Goal: Information Seeking & Learning: Understand process/instructions

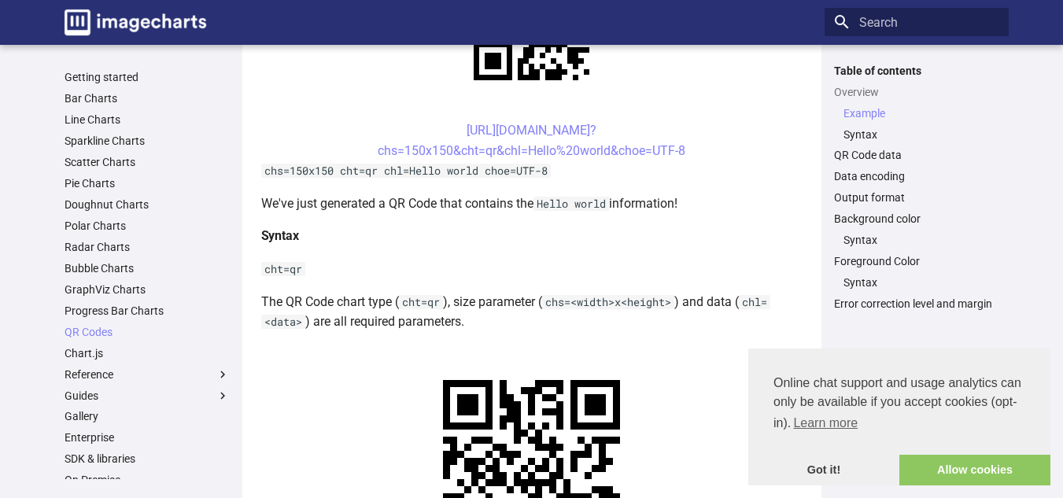
scroll to position [467, 0]
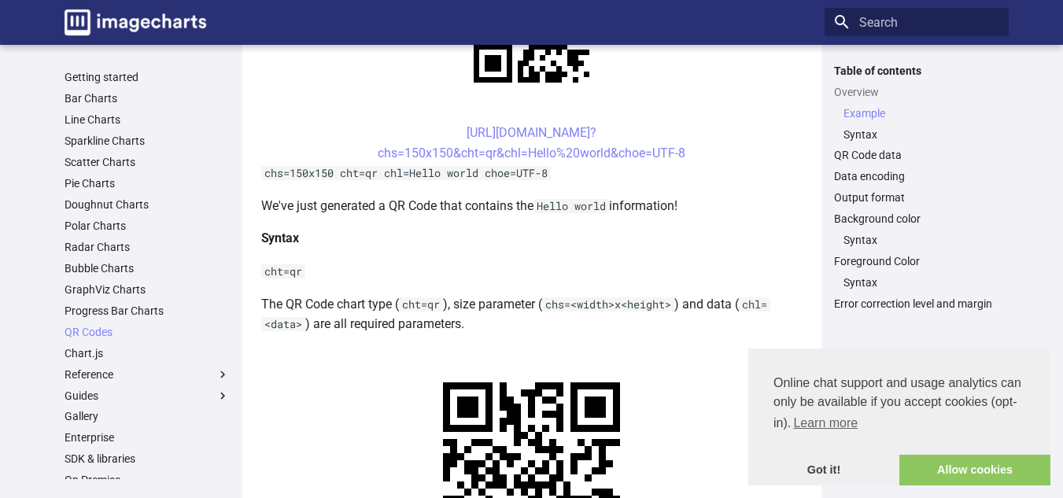
drag, startPoint x: 438, startPoint y: 235, endPoint x: 481, endPoint y: 261, distance: 50.5
copy link "https://image-charts.com/chart? chs=200x200&cht=qr&chl="
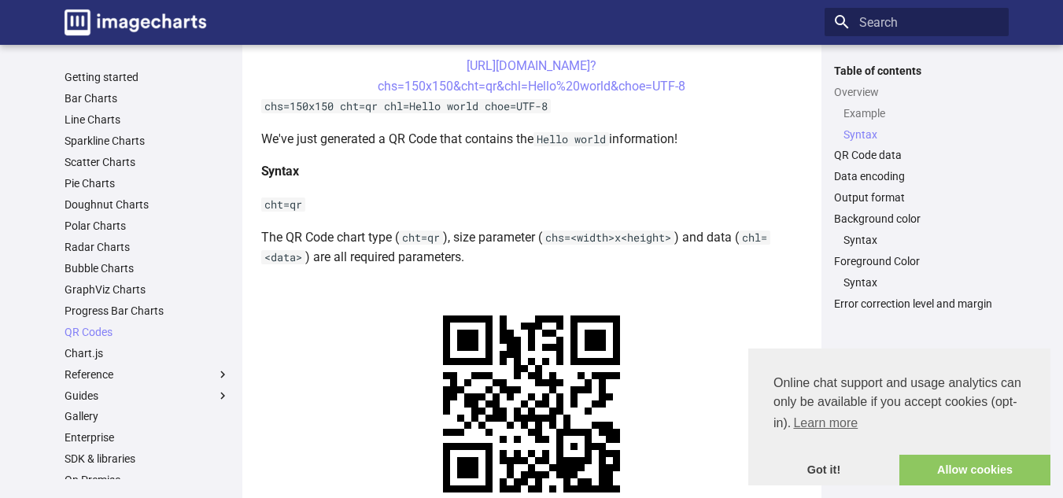
scroll to position [533, 0]
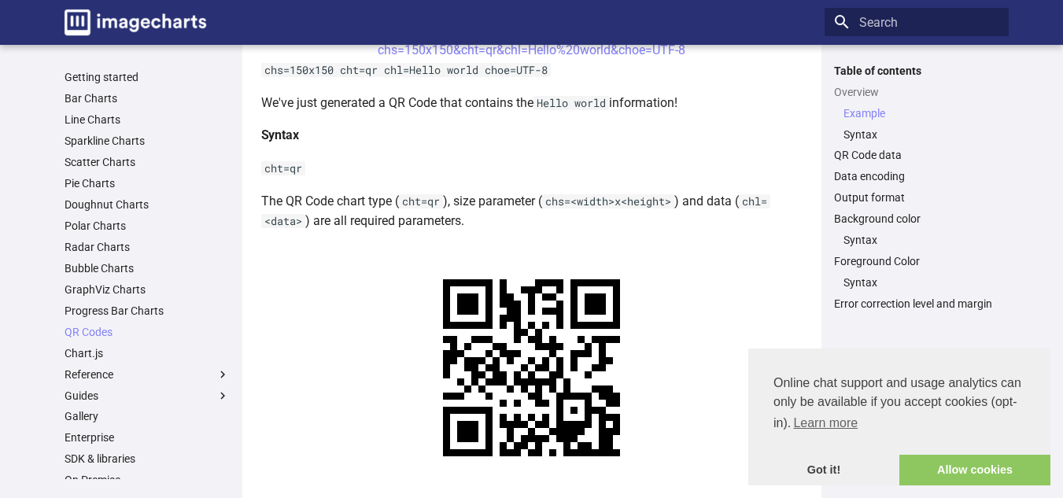
scroll to position [569, 0]
click at [160, 353] on link "Chart.js" at bounding box center [147, 353] width 165 height 14
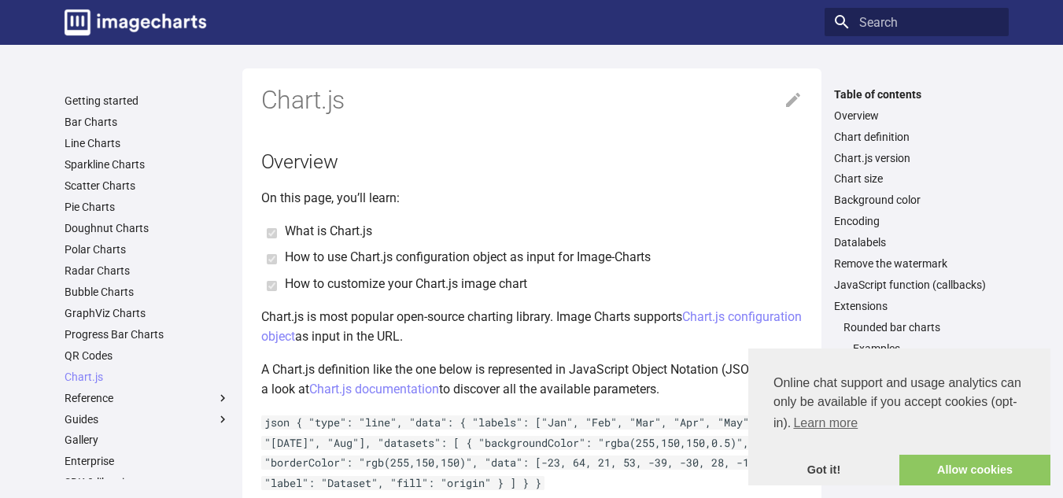
click at [142, 347] on ul "Getting started Bar Charts Line Charts Sparkline Charts Scatter Charts Pie Char…" at bounding box center [147, 355] width 184 height 523
click at [113, 354] on link "QR Codes" at bounding box center [147, 356] width 165 height 14
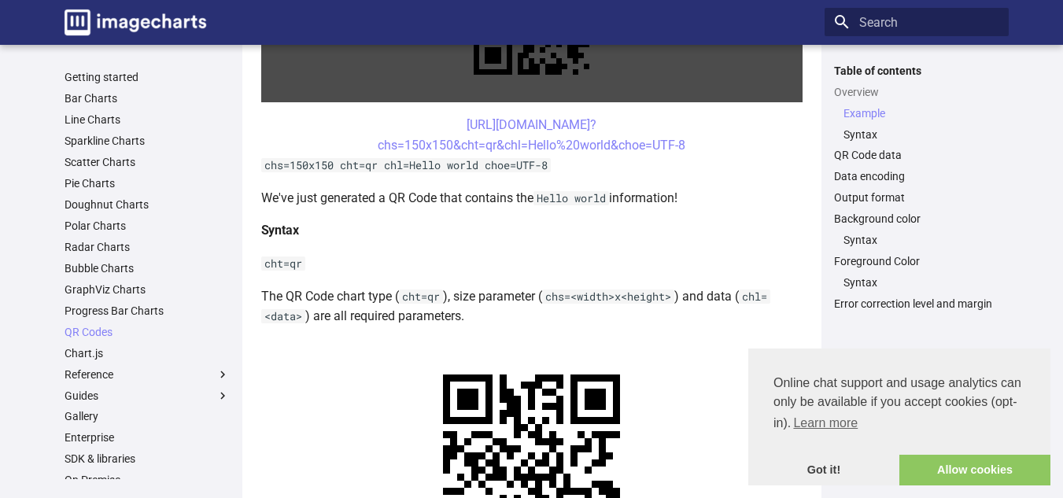
scroll to position [475, 0]
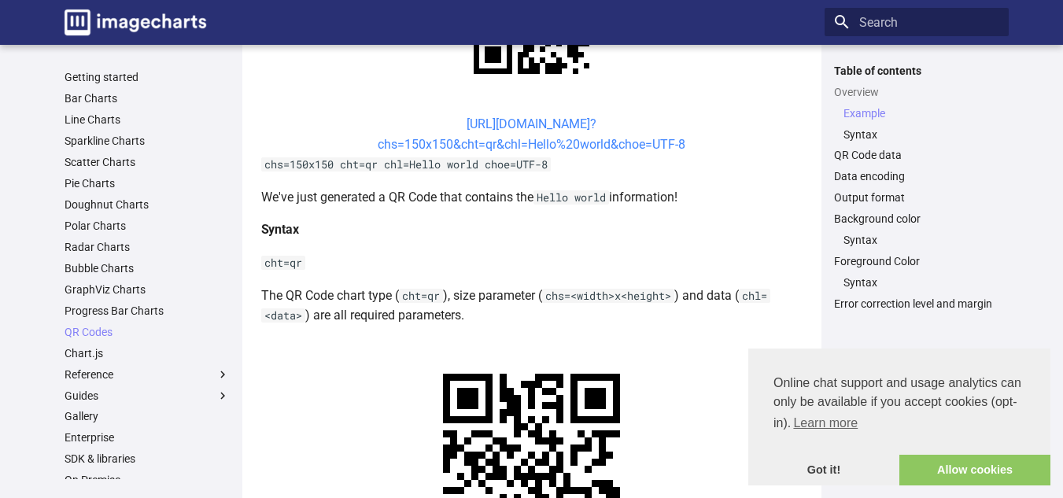
click at [450, 126] on link "[URL][DOMAIN_NAME]? chs=150x150&cht=qr&chl=Hello%20world&choe=UTF-8" at bounding box center [532, 133] width 308 height 35
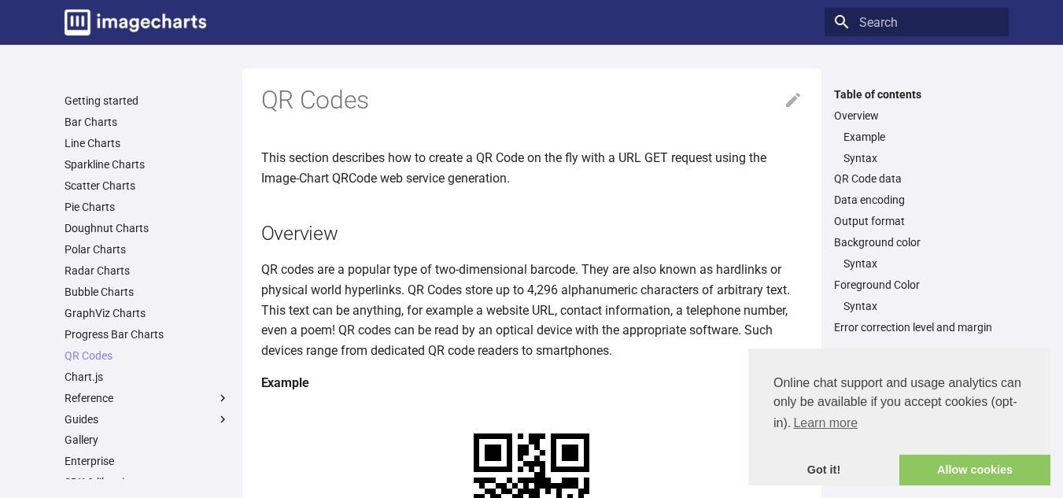
click at [482, 247] on h2 "Overview" at bounding box center [531, 234] width 541 height 28
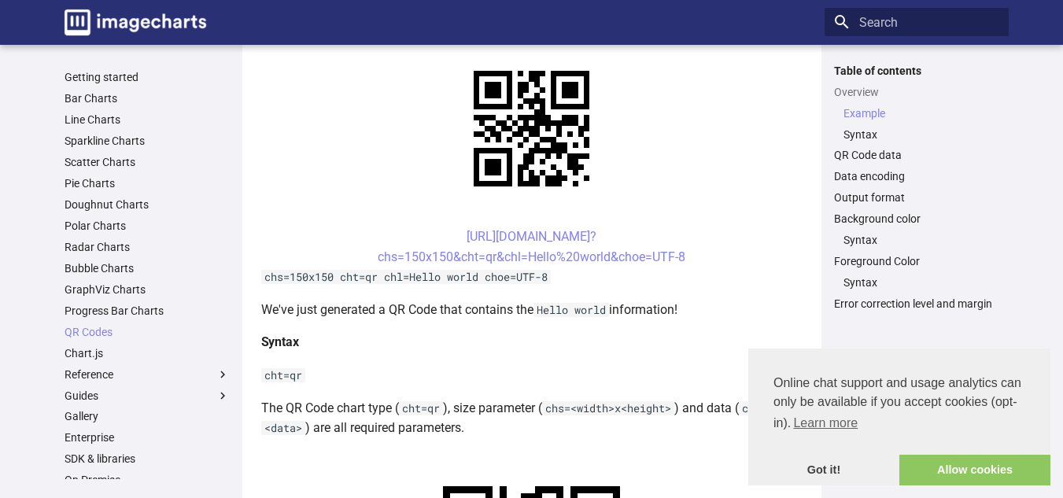
scroll to position [364, 0]
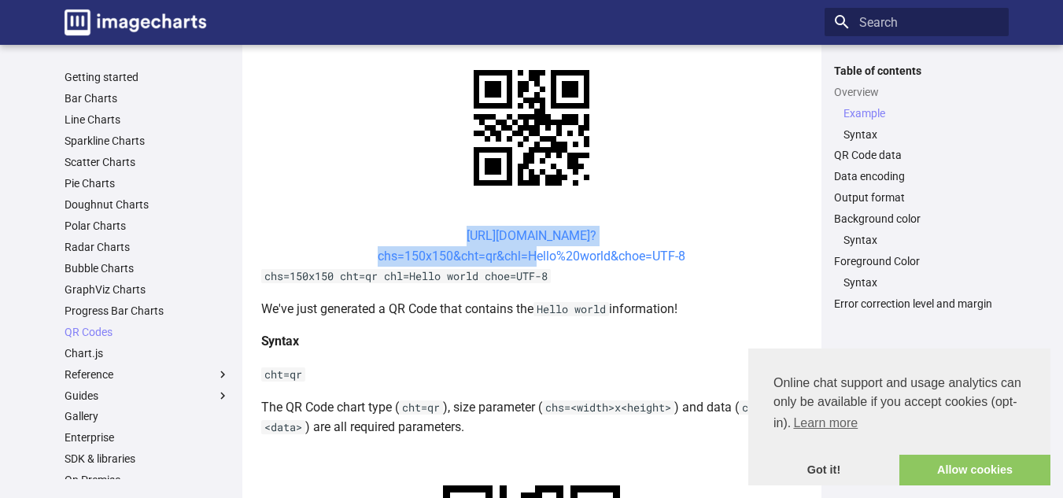
drag, startPoint x: 438, startPoint y: 233, endPoint x: 529, endPoint y: 257, distance: 94.3
click at [529, 257] on center "[URL][DOMAIN_NAME]? chs=150x150&cht=qr&chl=Hello%20world&choe=UTF-8" at bounding box center [531, 246] width 541 height 40
copy link "[URL][DOMAIN_NAME]? chs=150x150&cht=qr&chl="
